Goal: Transaction & Acquisition: Purchase product/service

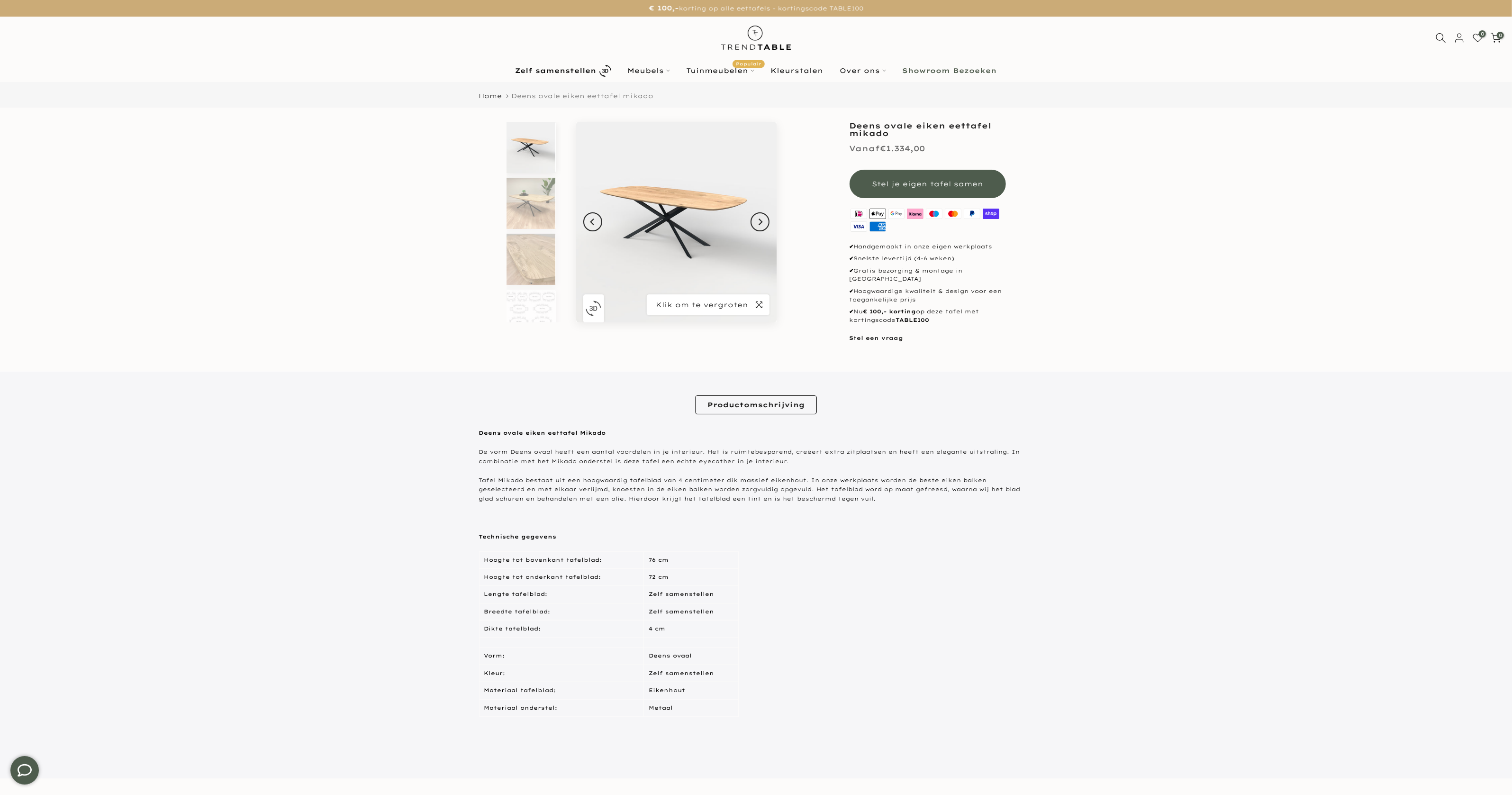
click at [761, 306] on icon "button" at bounding box center [759, 305] width 6 height 6
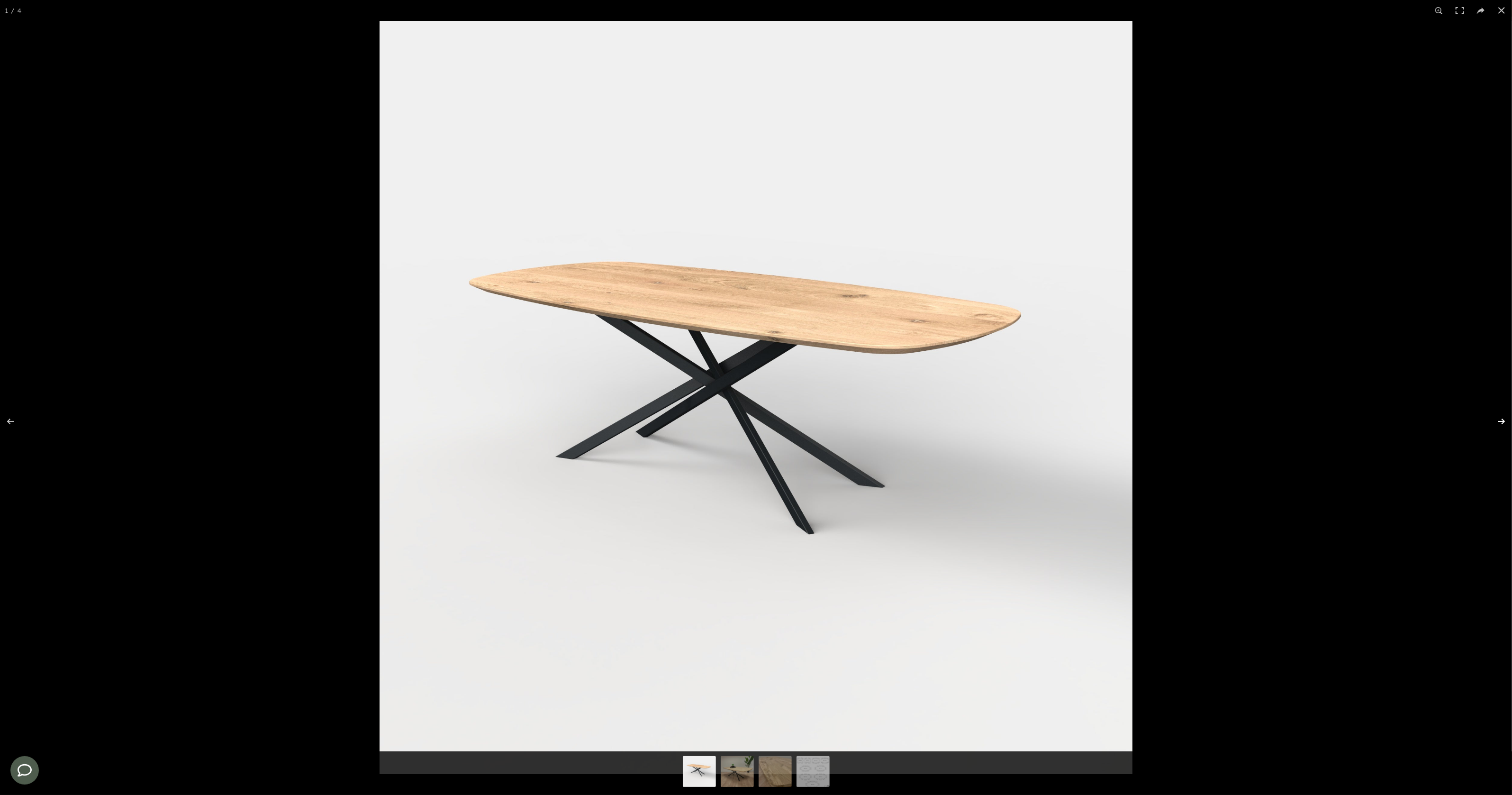
click at [1495, 423] on button at bounding box center [1495, 421] width 33 height 47
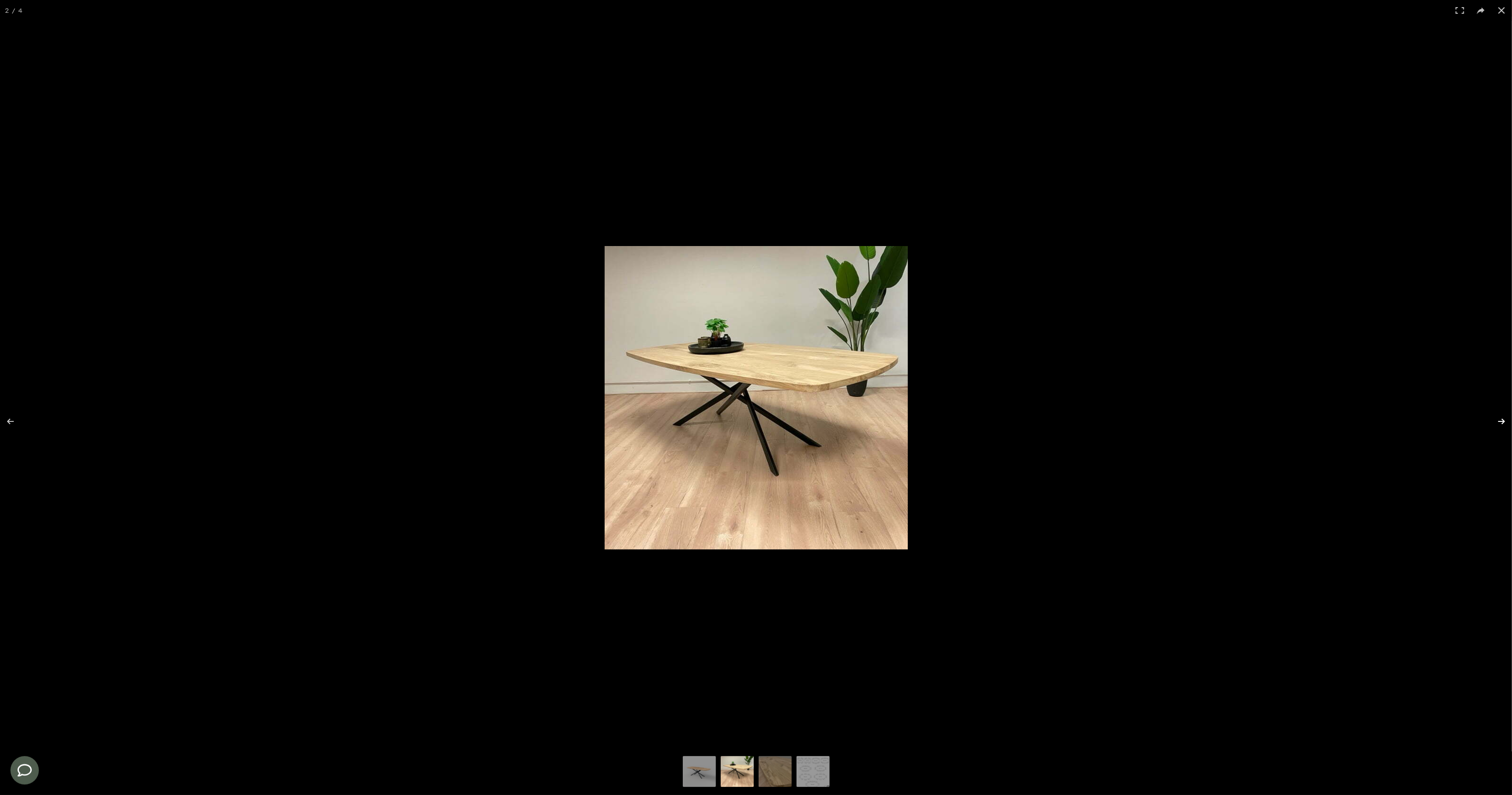
click at [1495, 423] on button at bounding box center [1495, 421] width 33 height 47
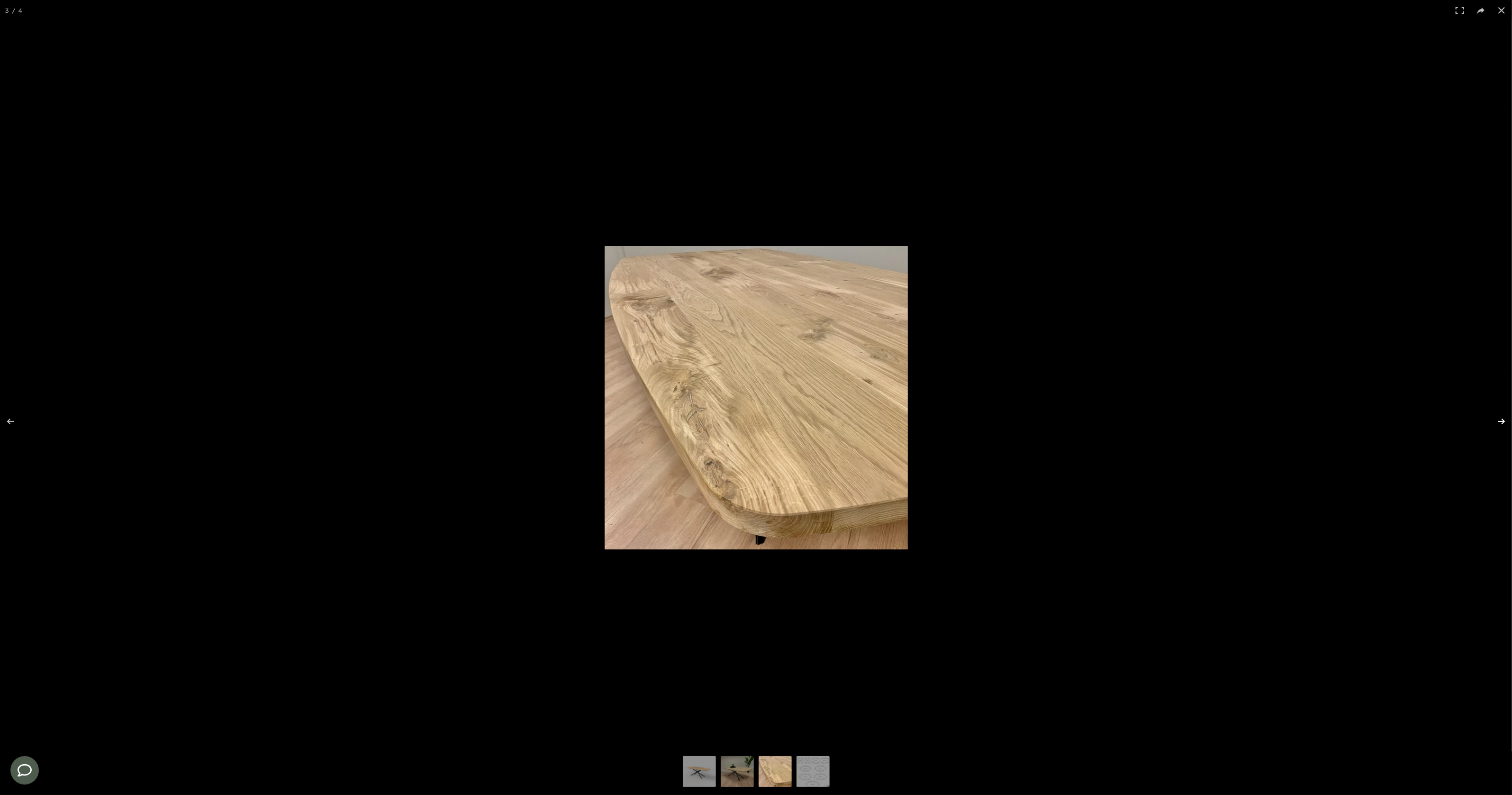
click at [1495, 423] on button at bounding box center [1495, 421] width 33 height 47
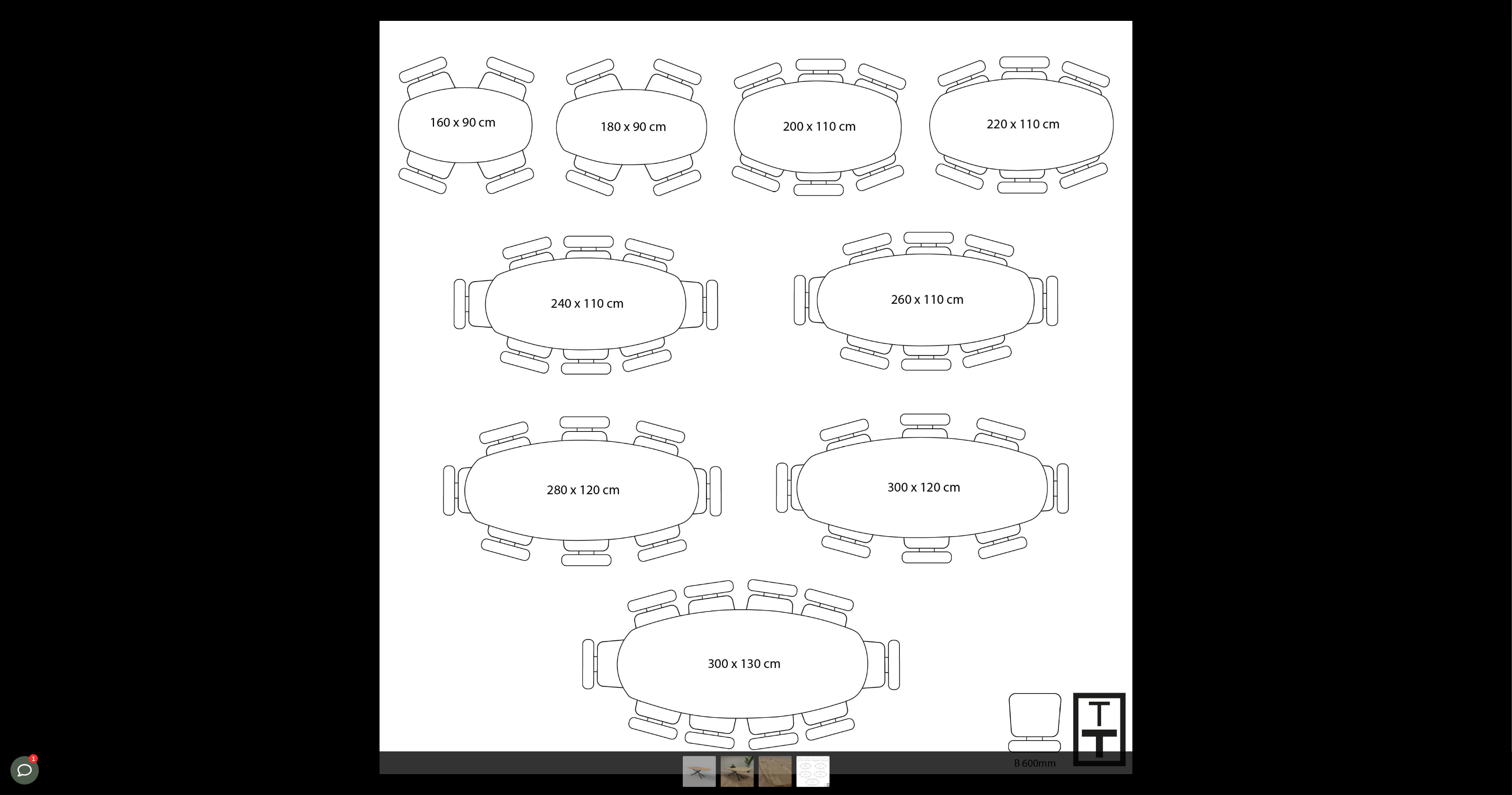
click at [1495, 423] on button at bounding box center [1495, 421] width 33 height 47
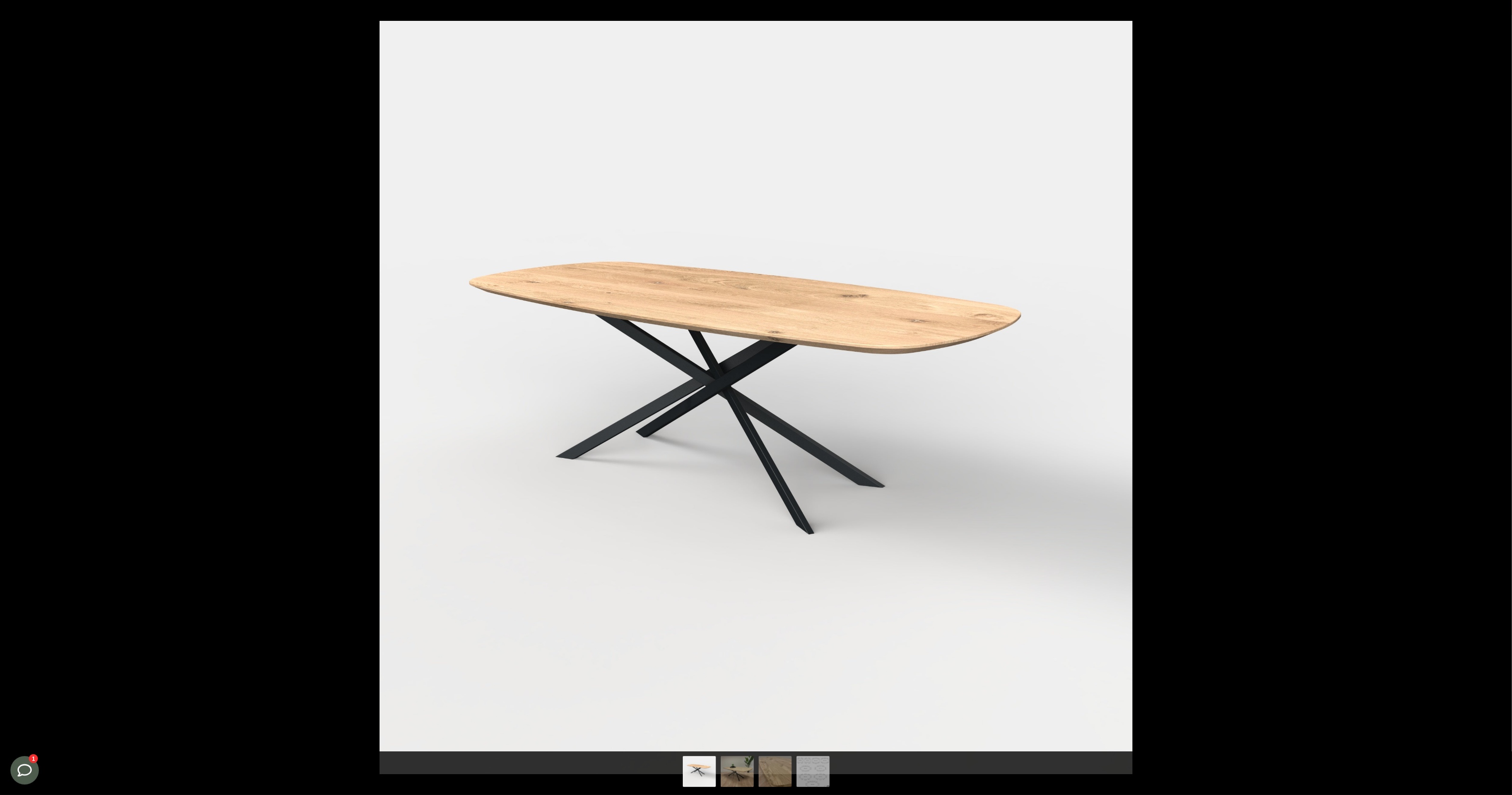
click at [1495, 423] on button at bounding box center [1495, 421] width 33 height 47
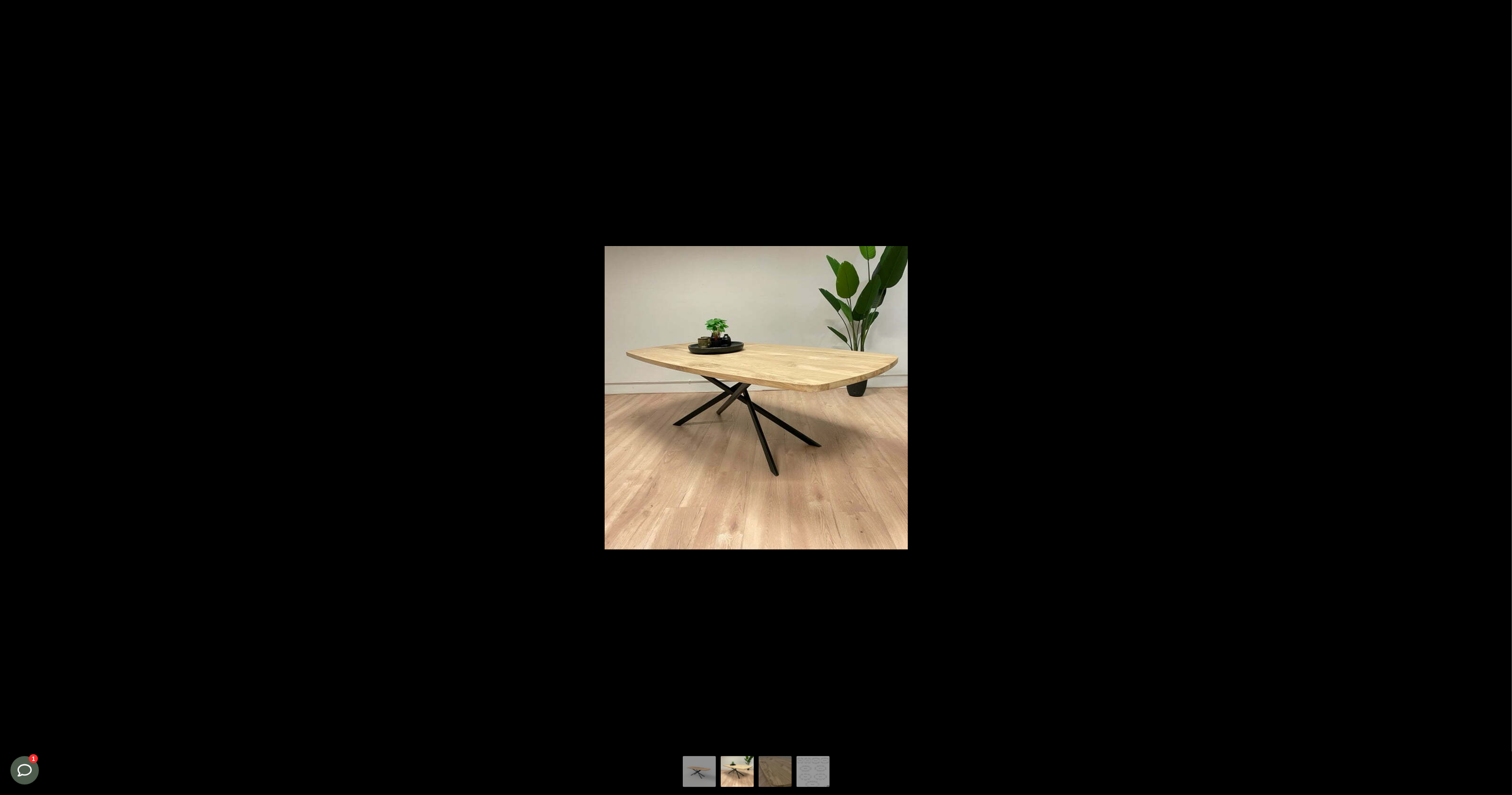
click at [1495, 423] on button at bounding box center [1495, 421] width 33 height 47
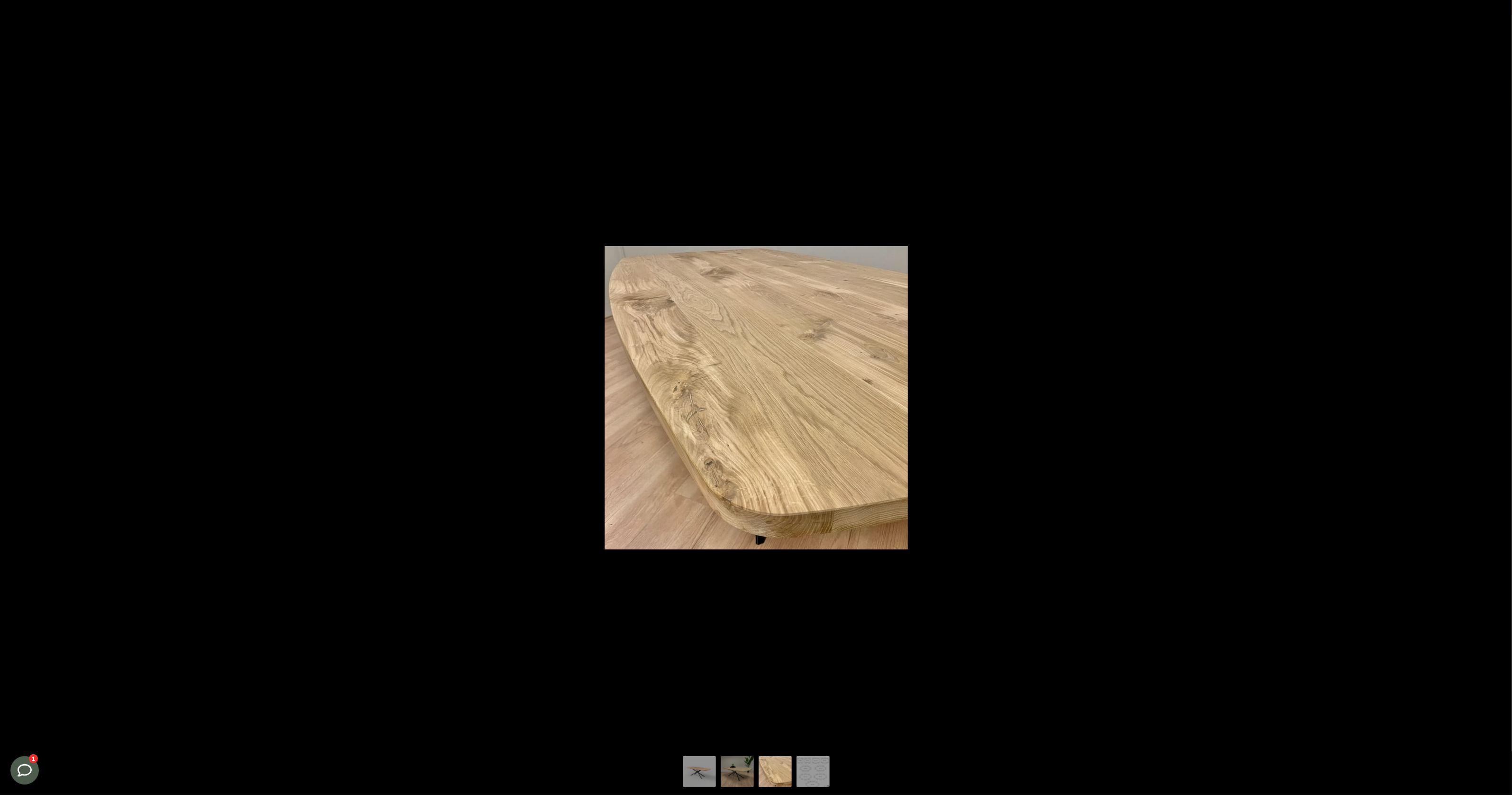
click at [1495, 423] on button at bounding box center [1495, 421] width 33 height 47
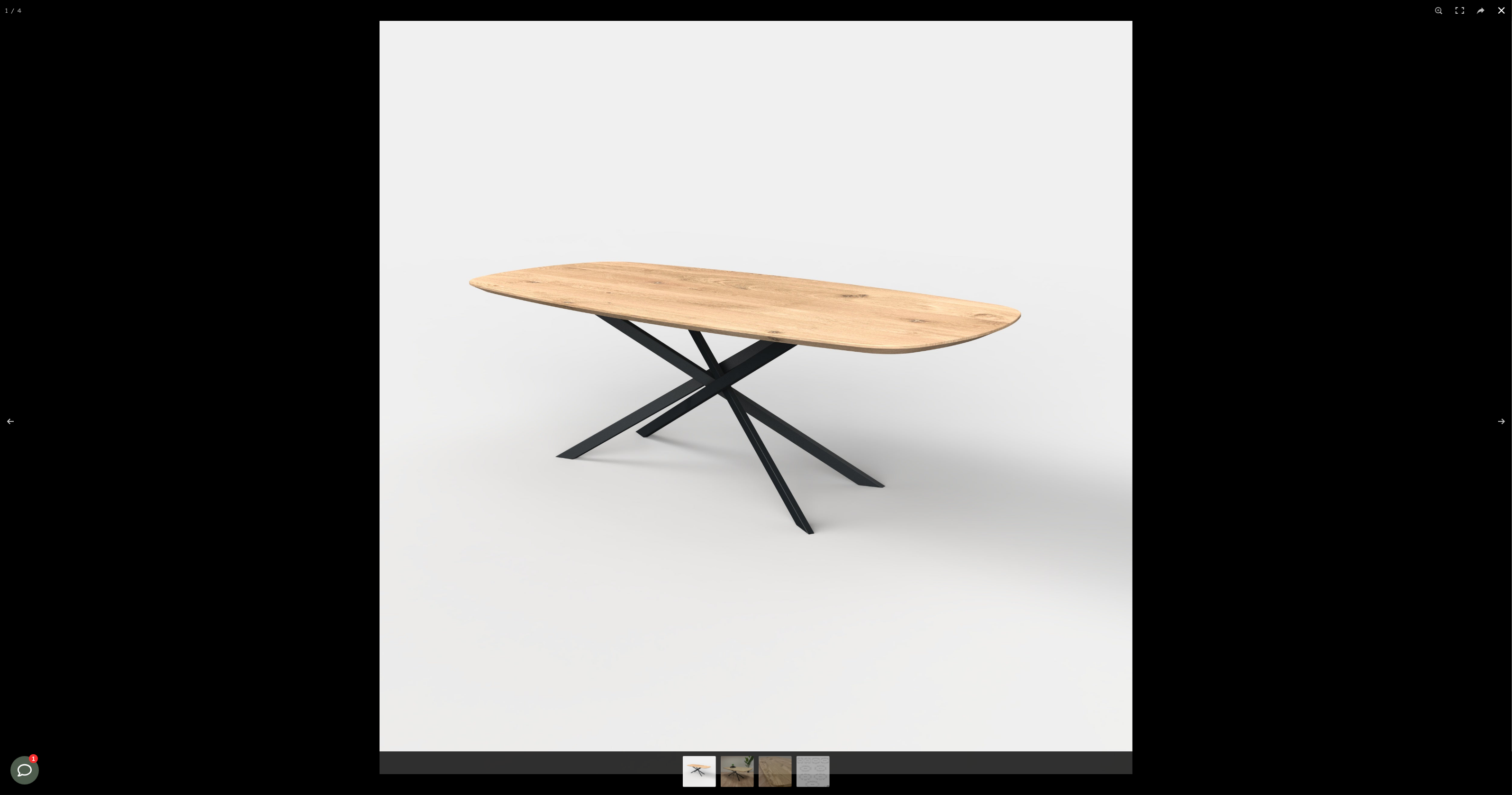
click at [1497, 13] on button at bounding box center [1502, 10] width 21 height 21
